Goal: Task Accomplishment & Management: Use online tool/utility

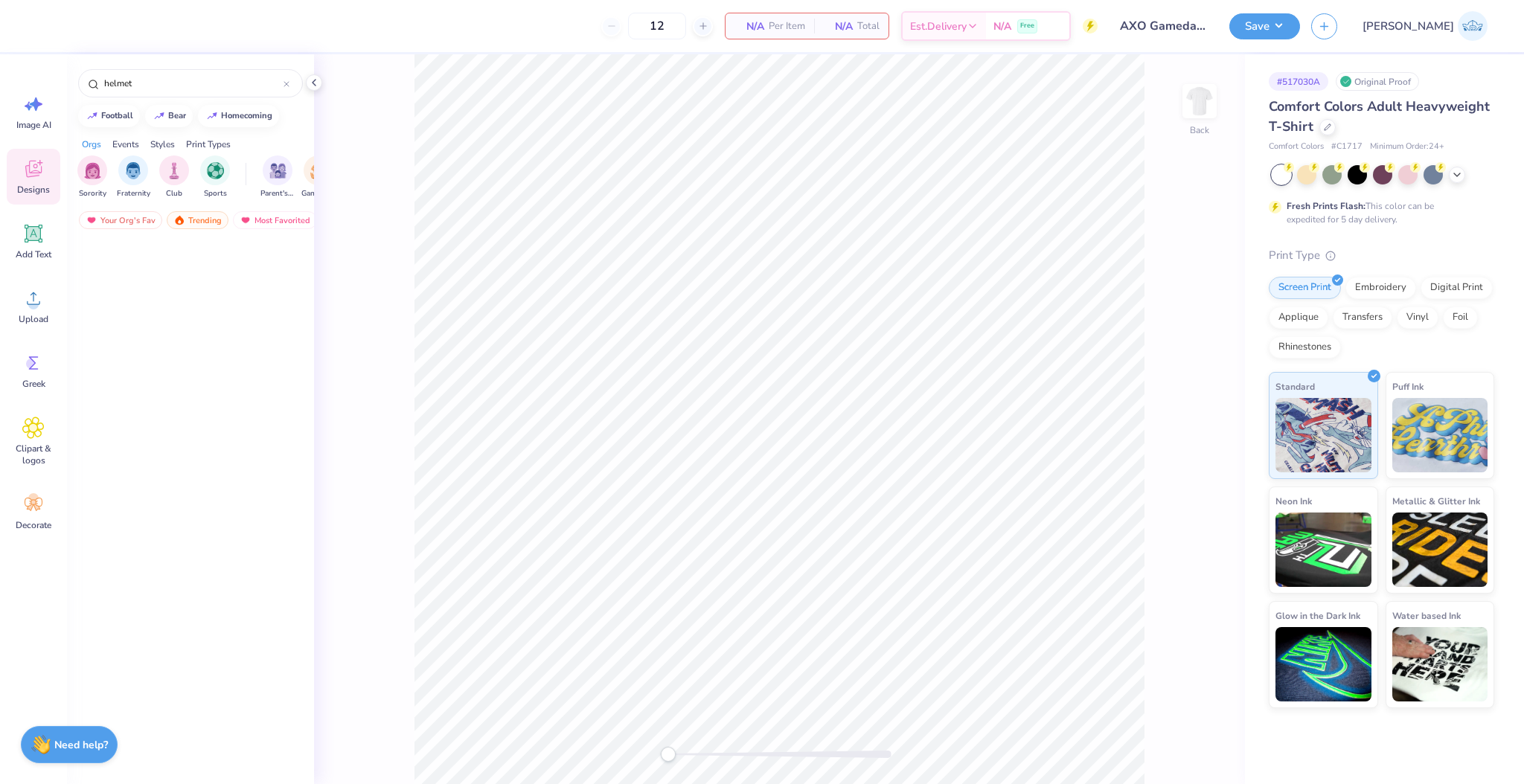
scroll to position [2862, 0]
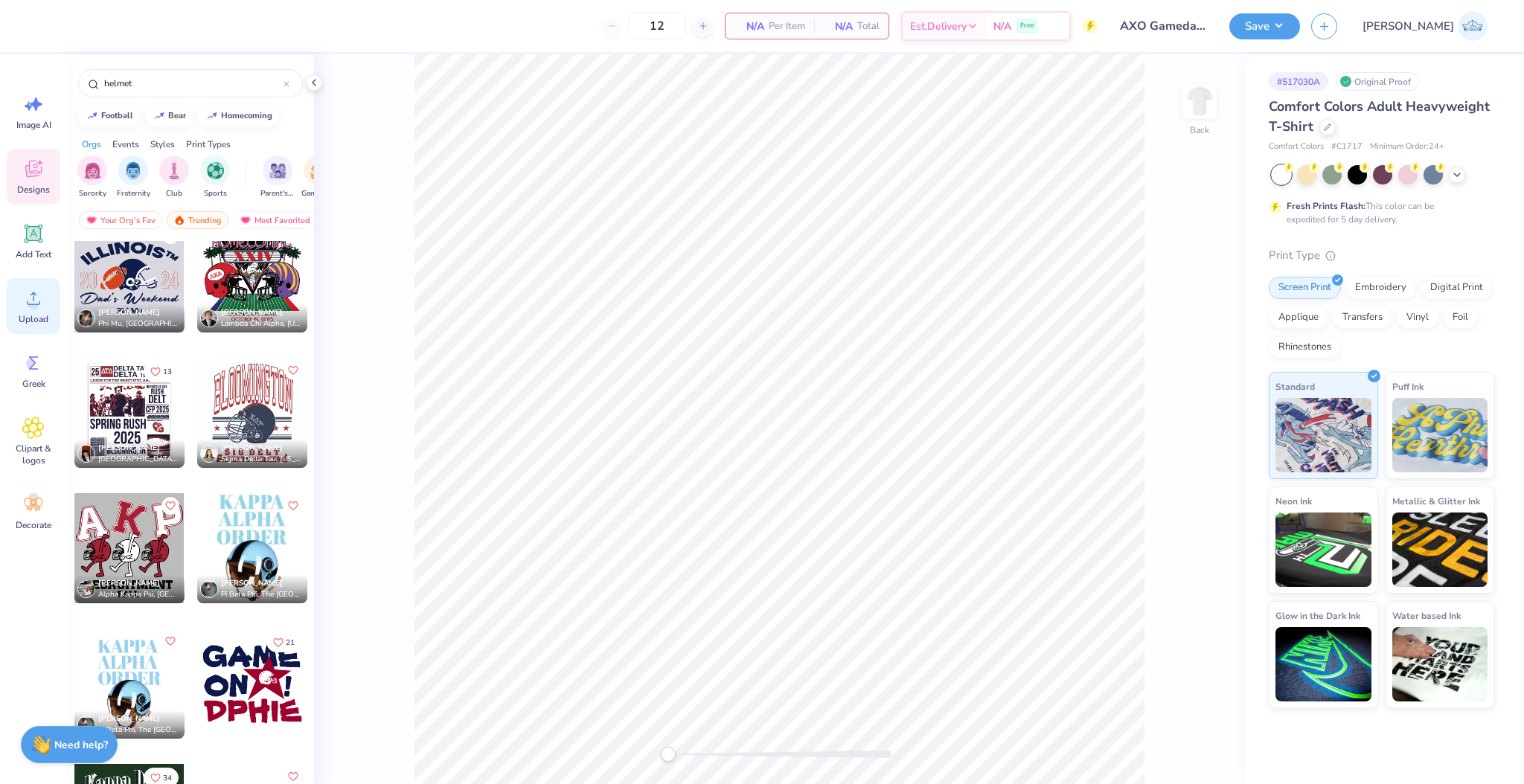
click at [41, 298] on icon at bounding box center [33, 298] width 22 height 22
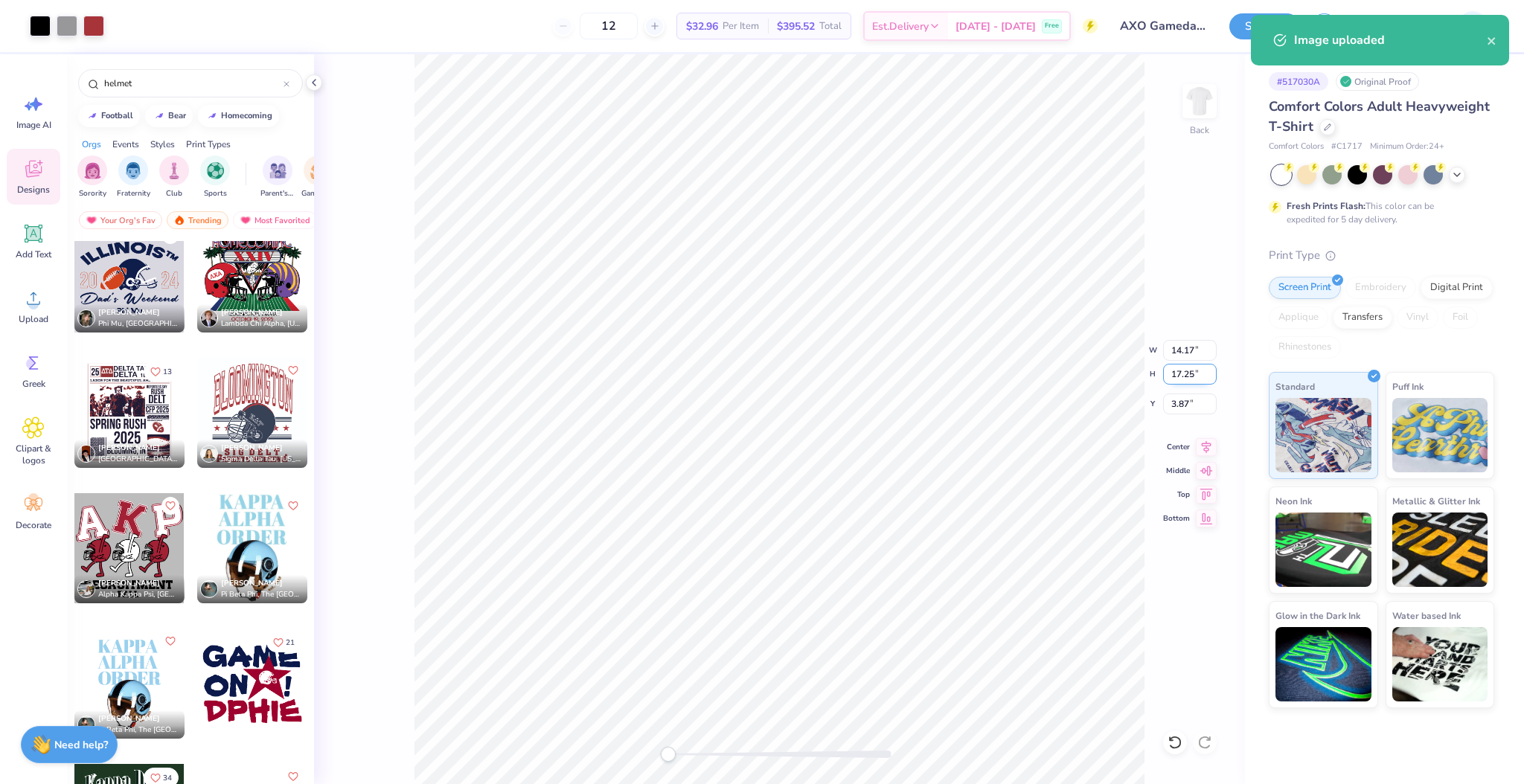
click at [1175, 377] on input "17.25" at bounding box center [1190, 374] width 54 height 21
type input "15"
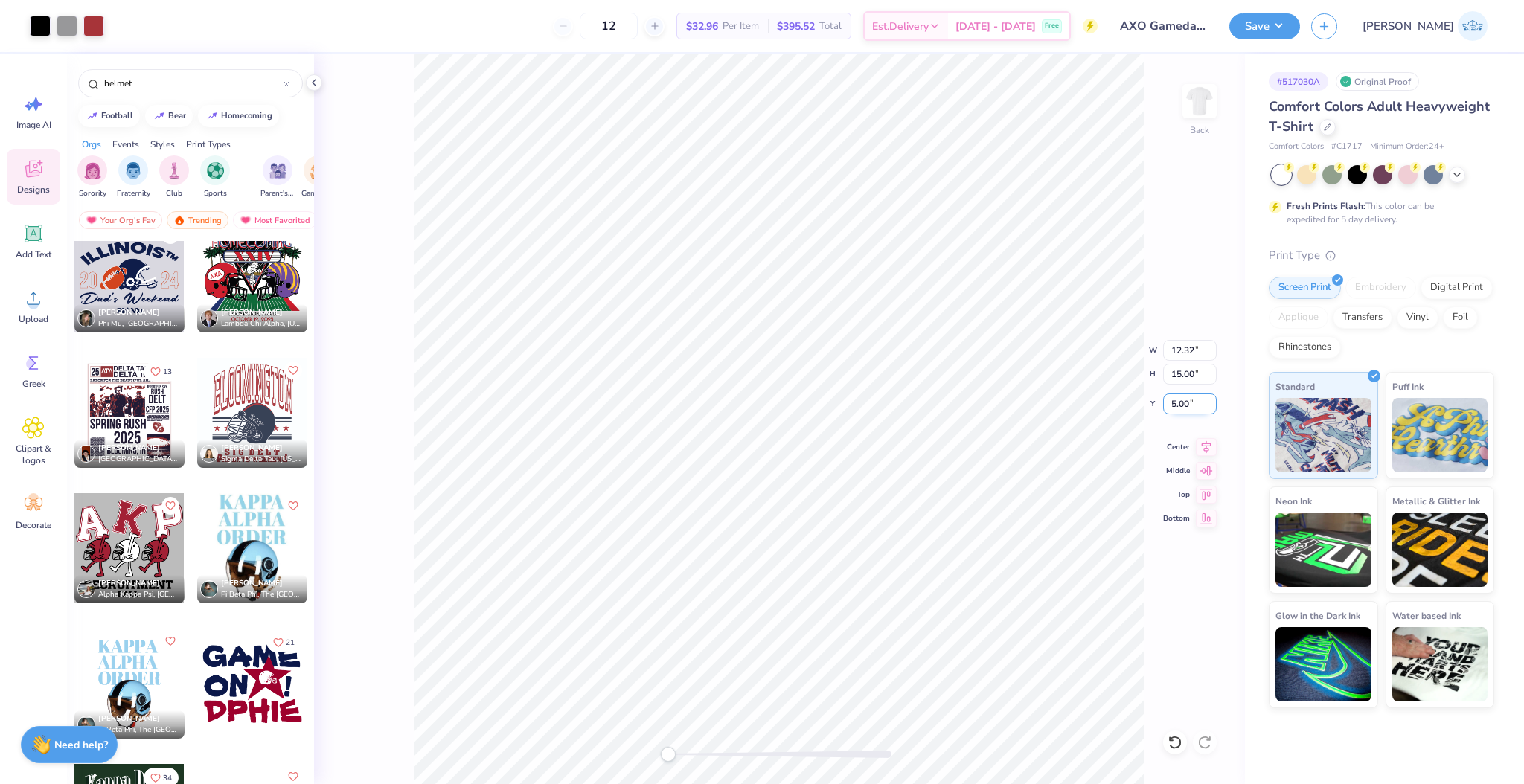
click at [1186, 408] on input "5.00" at bounding box center [1190, 404] width 54 height 21
type input "3"
click at [1178, 372] on input "15.00" at bounding box center [1190, 374] width 54 height 21
type input "13"
click at [1185, 406] on input "4.00" at bounding box center [1190, 404] width 54 height 21
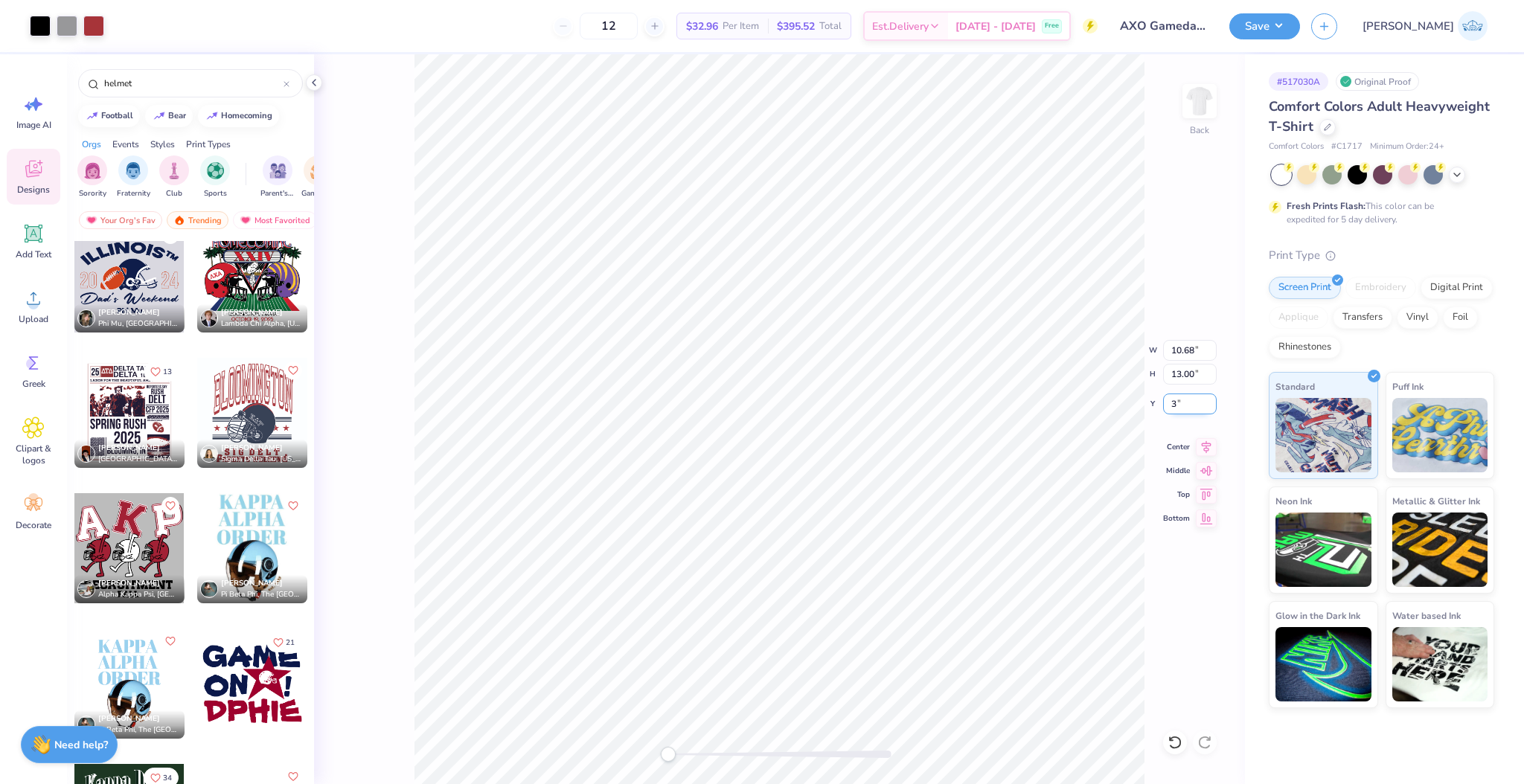
type input "3"
drag, startPoint x: 678, startPoint y: 752, endPoint x: 686, endPoint y: 758, distance: 10.0
click at [686, 758] on div at bounding box center [779, 754] width 223 height 7
click at [657, 751] on div "Back" at bounding box center [779, 419] width 931 height 729
drag, startPoint x: 682, startPoint y: 756, endPoint x: 604, endPoint y: 784, distance: 82.9
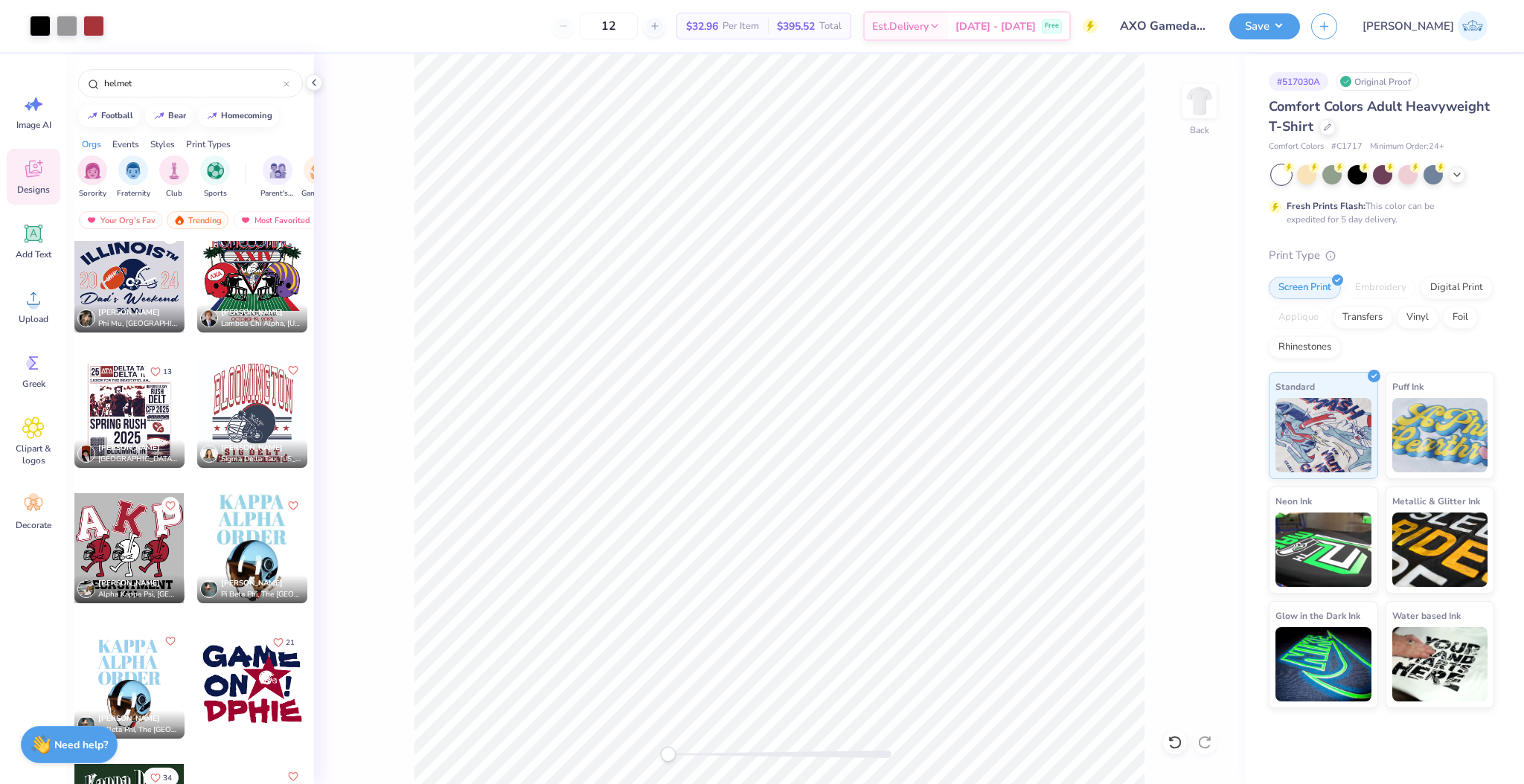
click at [604, 783] on html "Art colors 12 $32.96 Per Item $395.52 Total Est. Delivery [DATE] - [DATE] Free …" at bounding box center [762, 392] width 1524 height 784
click at [690, 755] on div at bounding box center [779, 754] width 223 height 7
click at [411, 346] on div "Back W 10.68 10.68 " H 13.00 13.00 " Y 3.00 3.00 " Center Middle Top Bottom" at bounding box center [779, 419] width 931 height 729
click at [636, 771] on div "Back" at bounding box center [779, 419] width 931 height 729
click at [1300, 27] on button "Save" at bounding box center [1265, 25] width 71 height 26
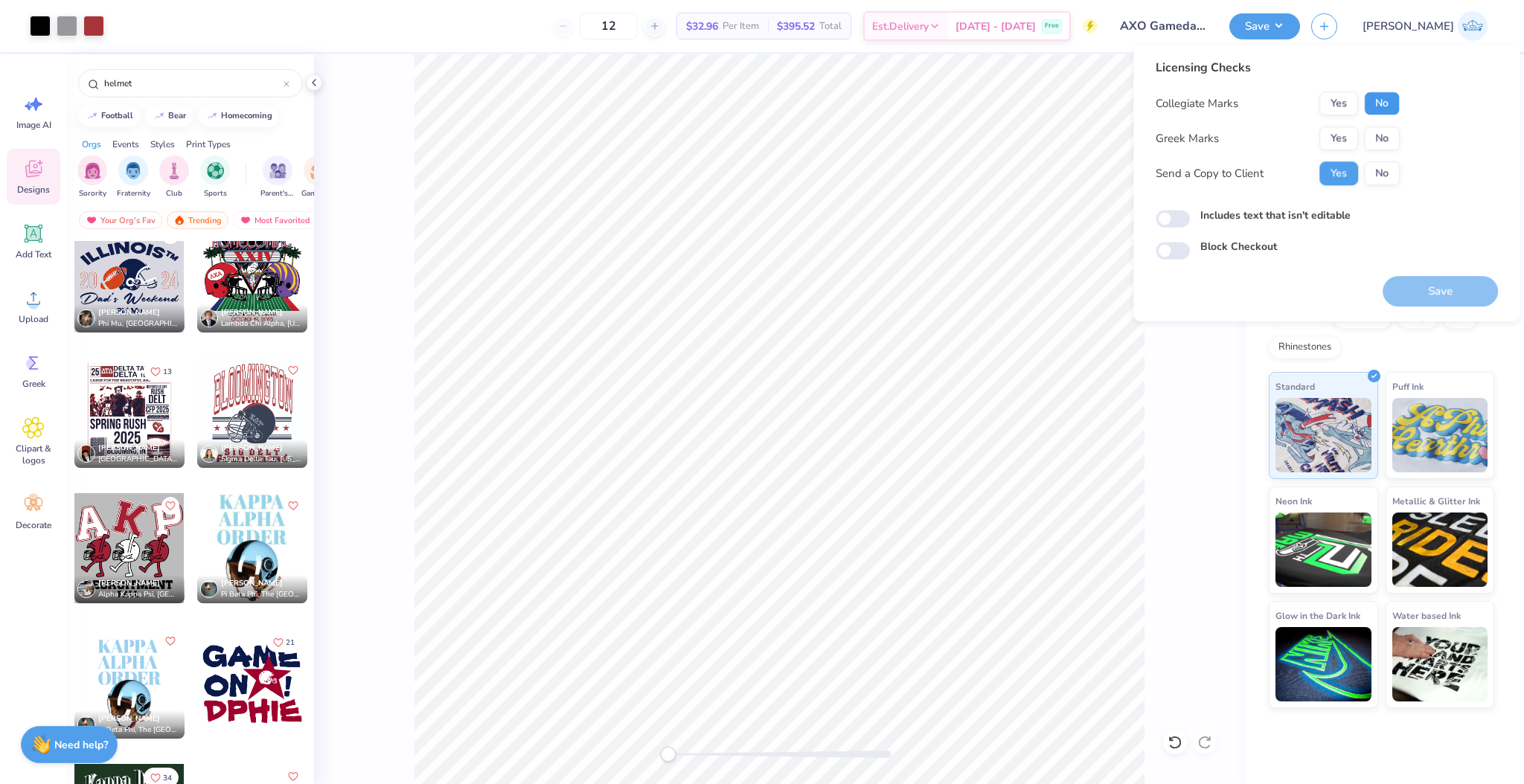
click at [1370, 110] on button "No" at bounding box center [1381, 103] width 36 height 24
click at [1355, 136] on button "Yes" at bounding box center [1339, 138] width 39 height 24
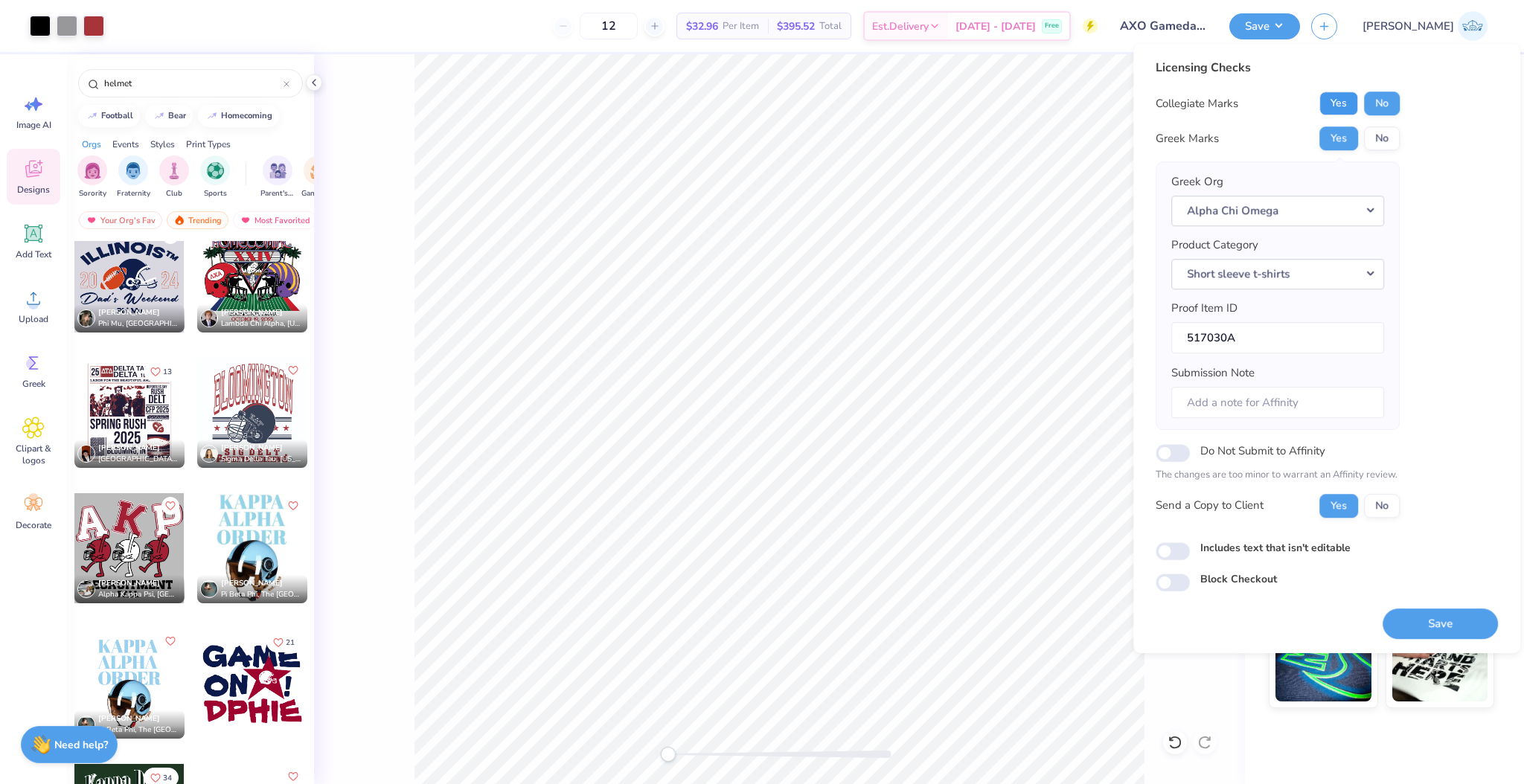
click at [1336, 100] on button "Yes" at bounding box center [1339, 103] width 39 height 24
click at [1388, 107] on button "No" at bounding box center [1381, 103] width 36 height 24
click at [1176, 551] on input "Includes text that isn't editable" at bounding box center [1172, 551] width 34 height 18
checkbox input "true"
click at [1404, 613] on button "Save" at bounding box center [1440, 624] width 115 height 31
